Goal: Go to known website: Access a specific website the user already knows

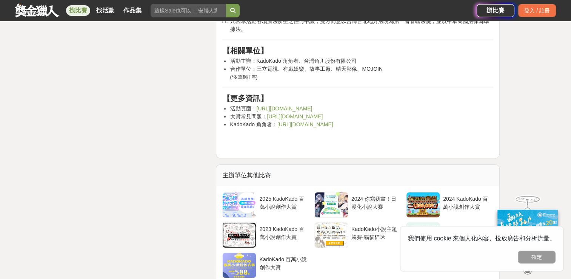
scroll to position [2906, 0]
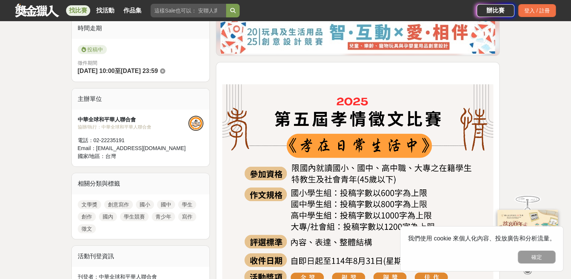
scroll to position [264, 0]
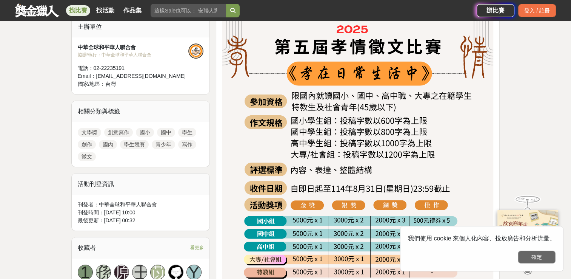
click at [541, 257] on button "確定" at bounding box center [537, 256] width 38 height 13
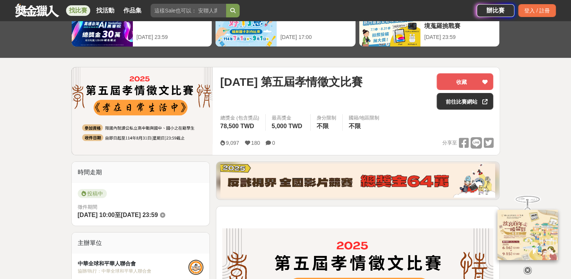
scroll to position [0, 0]
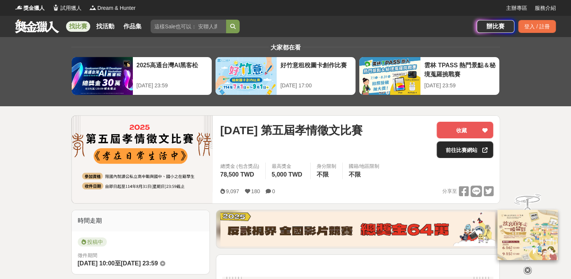
click at [462, 149] on link "前往比賽網站" at bounding box center [465, 149] width 57 height 17
